Goal: Navigation & Orientation: Find specific page/section

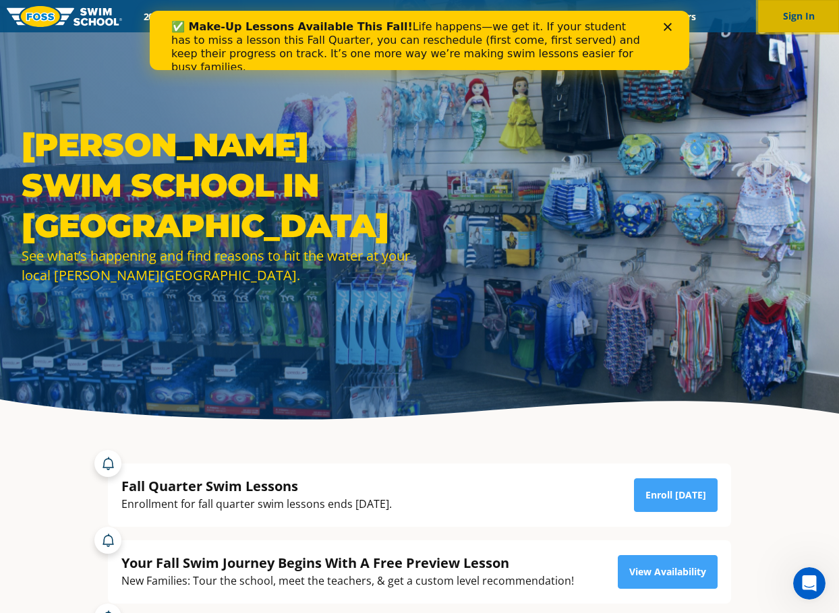
click at [797, 13] on button "Sign In" at bounding box center [798, 16] width 81 height 32
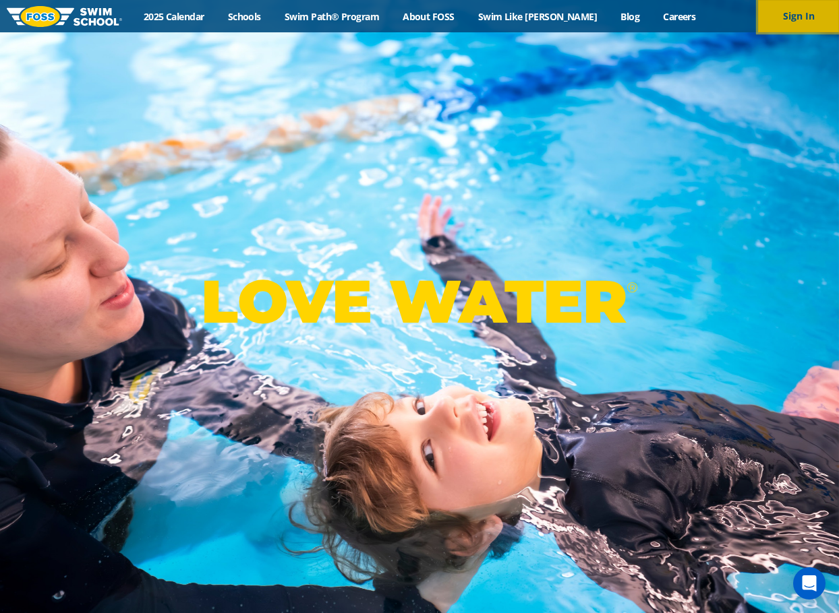
click at [826, 16] on button "Sign In" at bounding box center [798, 16] width 81 height 32
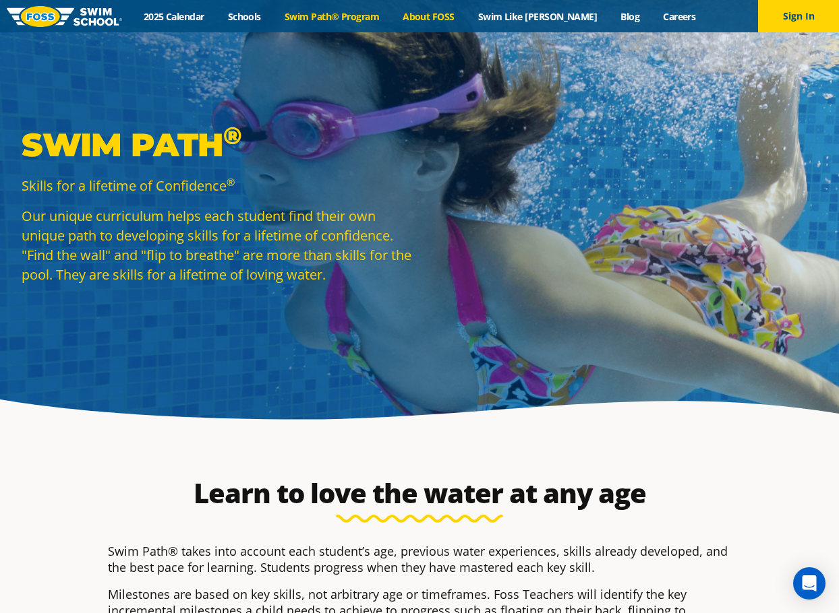
click at [462, 16] on link "About FOSS" at bounding box center [428, 16] width 75 height 13
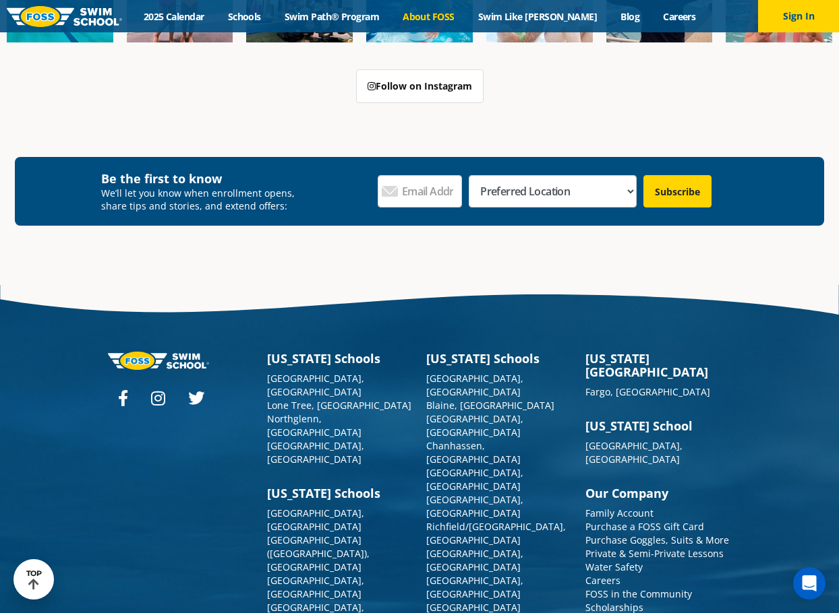
scroll to position [3492, 0]
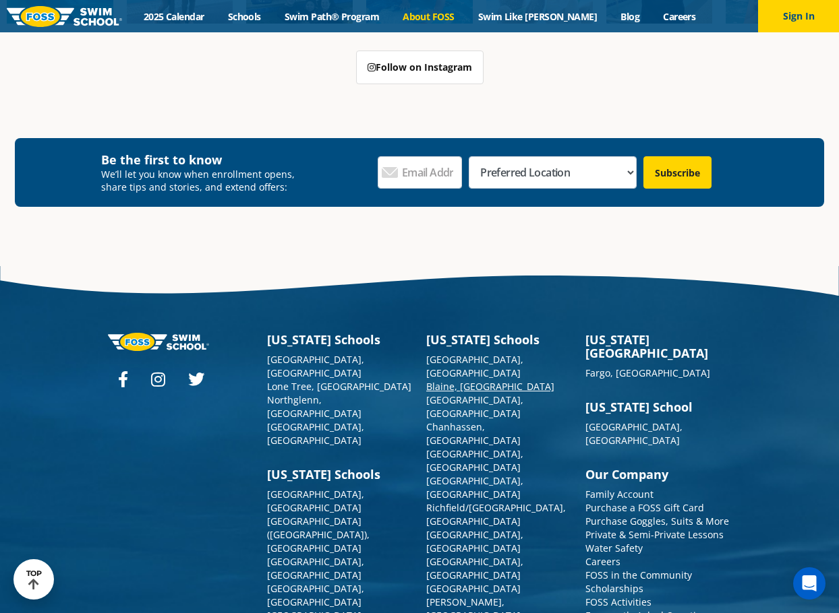
click at [443, 380] on link "Blaine, [GEOGRAPHIC_DATA]" at bounding box center [490, 386] width 128 height 13
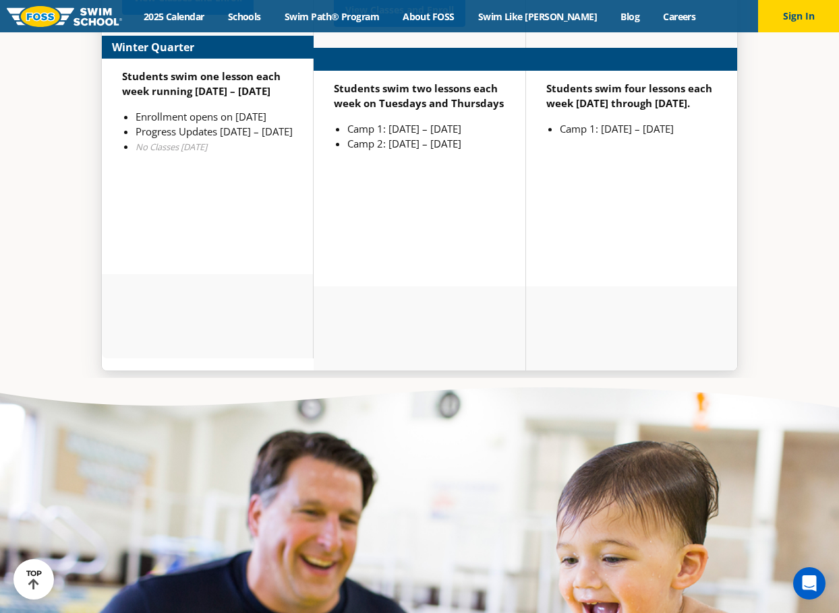
scroll to position [3363, 0]
